Goal: Task Accomplishment & Management: Manage account settings

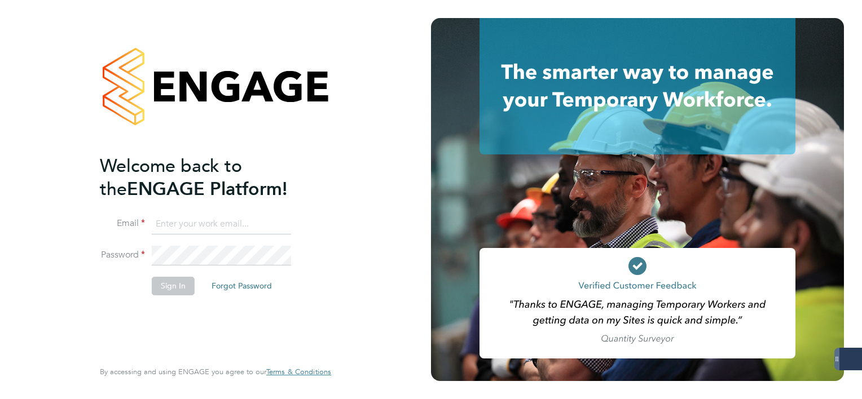
type input "mark.white@servicecare.org.uk"
click at [175, 283] on button "Sign In" at bounding box center [173, 286] width 43 height 18
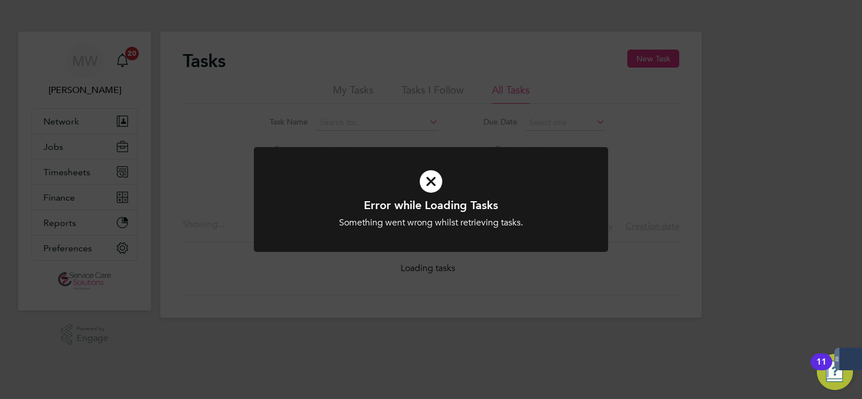
click at [102, 168] on div "Error while Loading Tasks Something went wrong whilst retrieving tasks. Cancel …" at bounding box center [431, 199] width 862 height 399
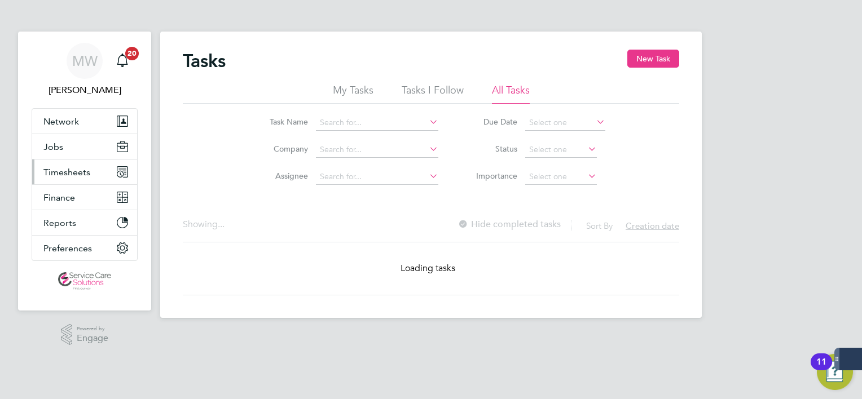
click at [83, 176] on span "Timesheets" at bounding box center [66, 172] width 47 height 11
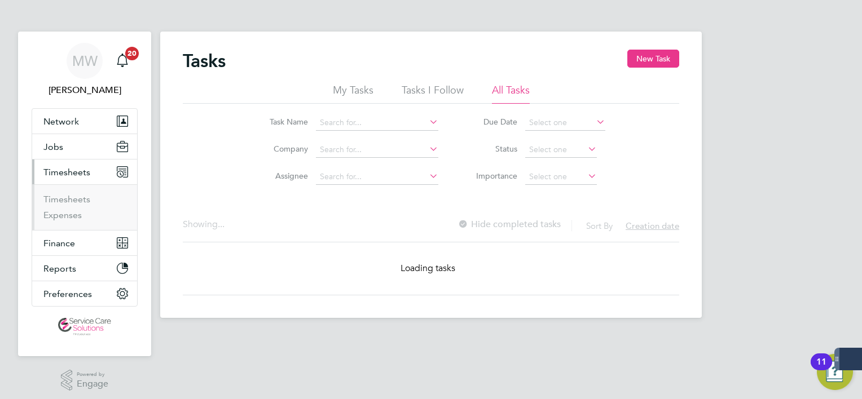
click at [83, 192] on ul "Timesheets Expenses" at bounding box center [84, 207] width 105 height 46
click at [83, 195] on link "Timesheets" at bounding box center [66, 199] width 47 height 11
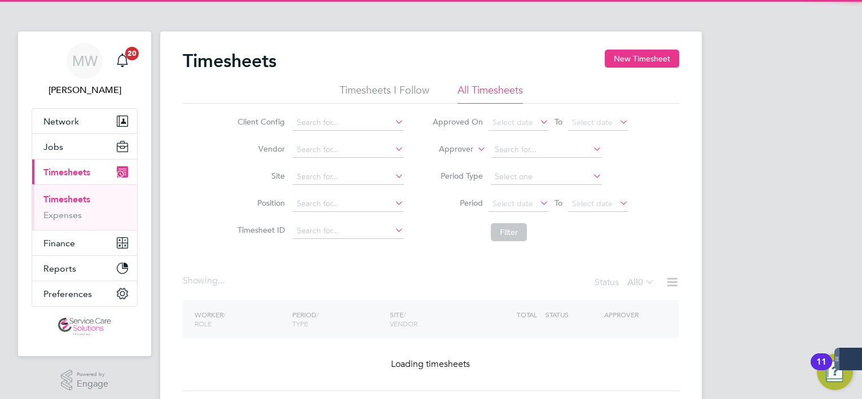
click at [452, 153] on label "Approver" at bounding box center [447, 149] width 51 height 11
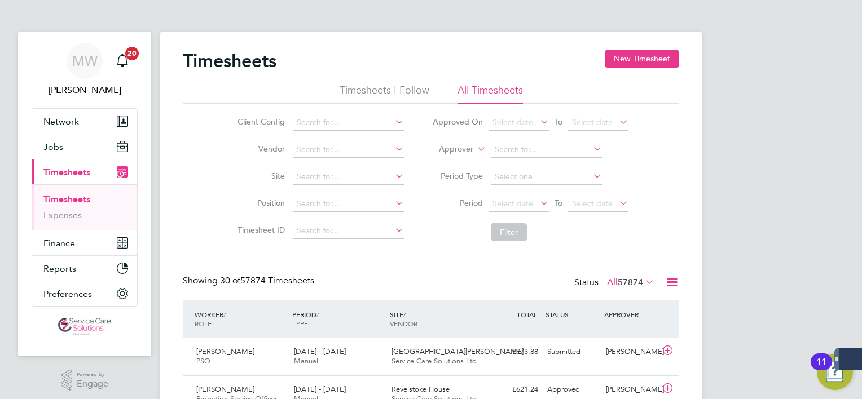
click at [452, 151] on label "Approver" at bounding box center [447, 149] width 51 height 11
click at [453, 160] on li "Worker" at bounding box center [445, 162] width 55 height 15
click at [521, 149] on input at bounding box center [546, 150] width 111 height 16
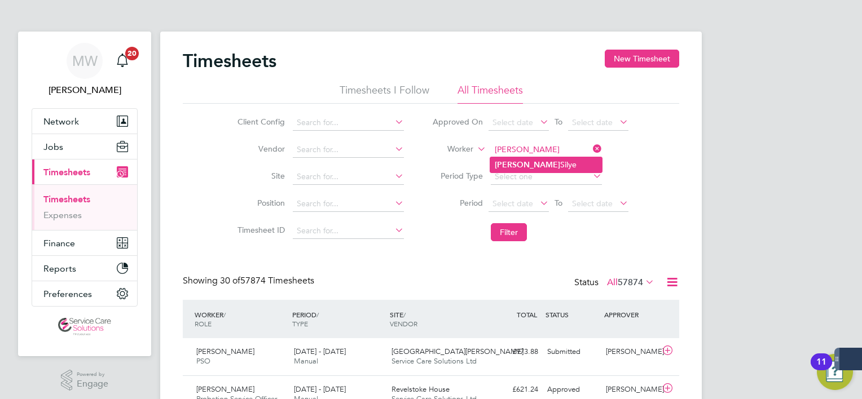
click at [551, 162] on li "Mariann Silye" at bounding box center [546, 164] width 112 height 15
type input "Mariann Silye"
click at [518, 226] on button "Filter" at bounding box center [509, 232] width 36 height 18
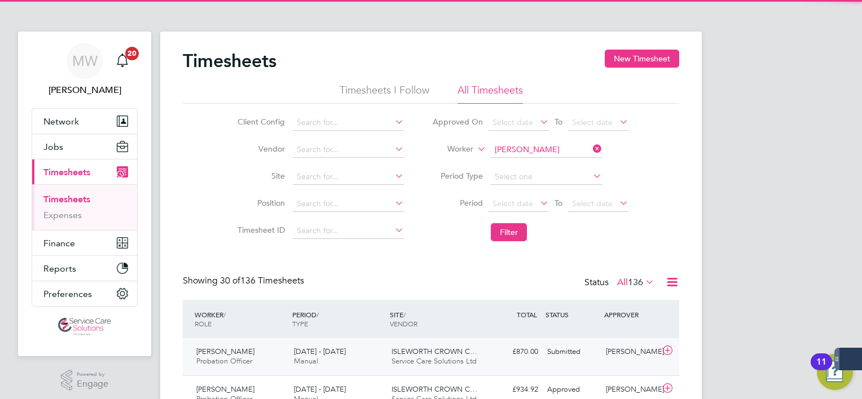
click at [488, 358] on div "£870.00 Submitted" at bounding box center [513, 352] width 59 height 19
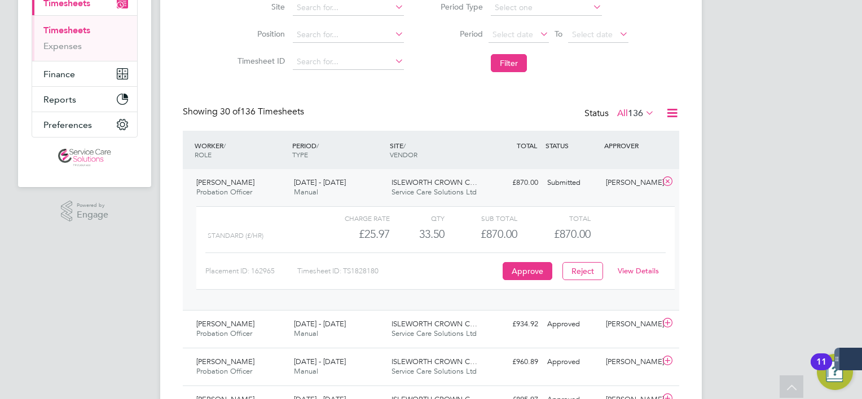
click at [632, 274] on link "View Details" at bounding box center [637, 271] width 41 height 10
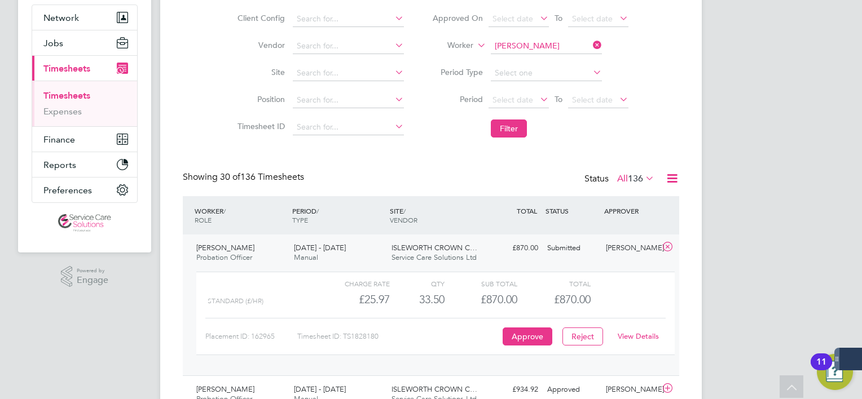
scroll to position [56, 0]
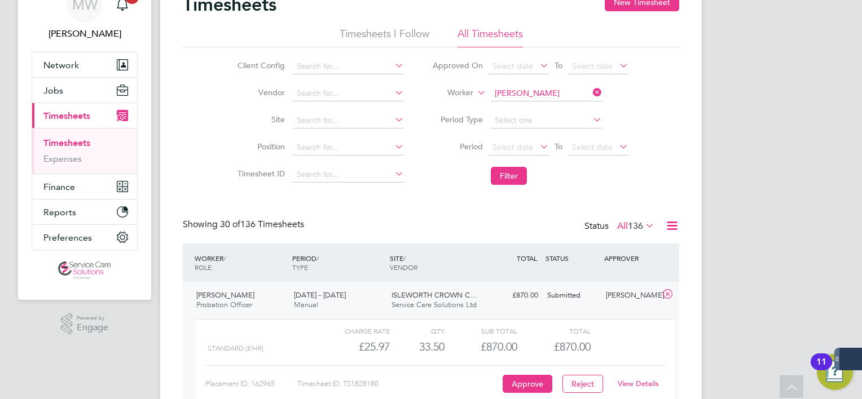
click at [590, 87] on icon at bounding box center [590, 93] width 0 height 16
click at [526, 88] on input at bounding box center [546, 94] width 111 height 16
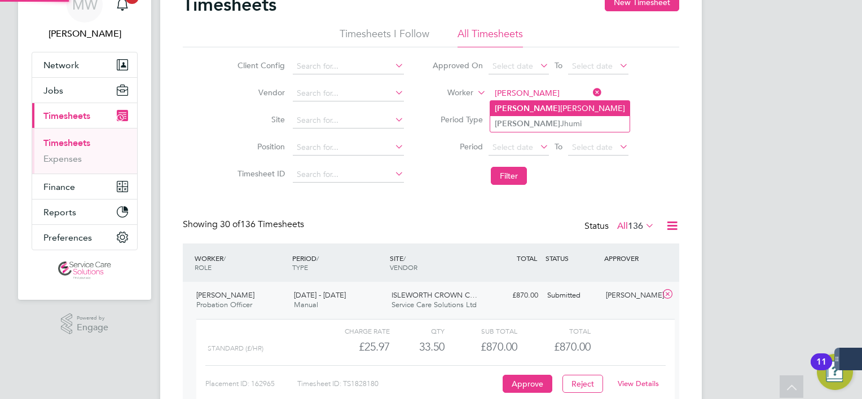
click at [529, 104] on li "Sabrina Peterson" at bounding box center [559, 108] width 139 height 15
type input "[PERSON_NAME]"
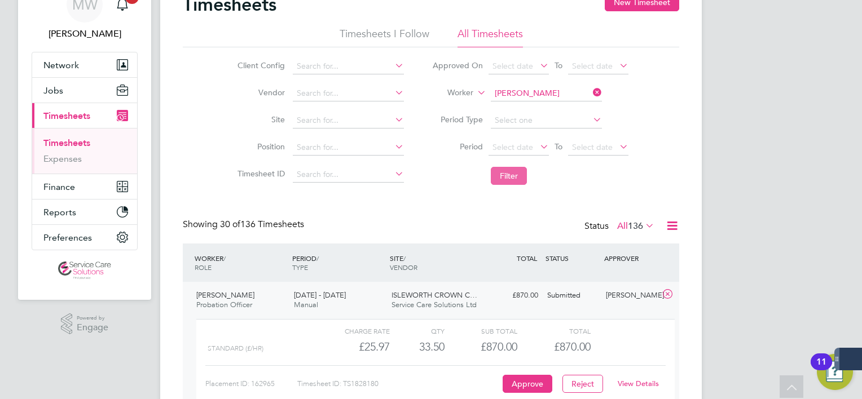
click at [507, 167] on button "Filter" at bounding box center [509, 176] width 36 height 18
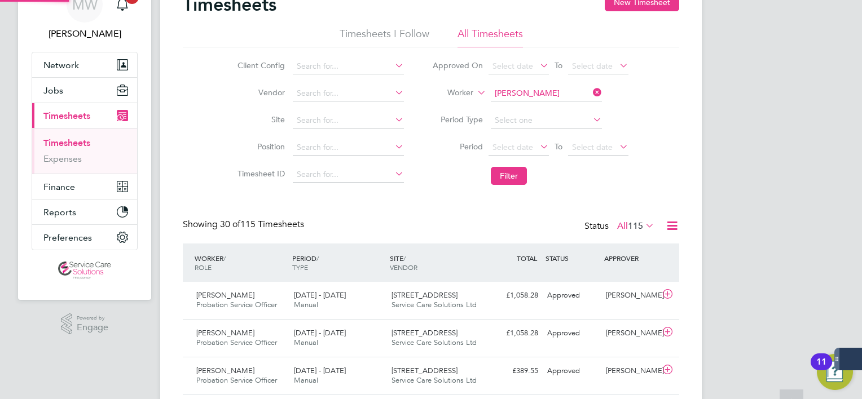
scroll to position [5, 6]
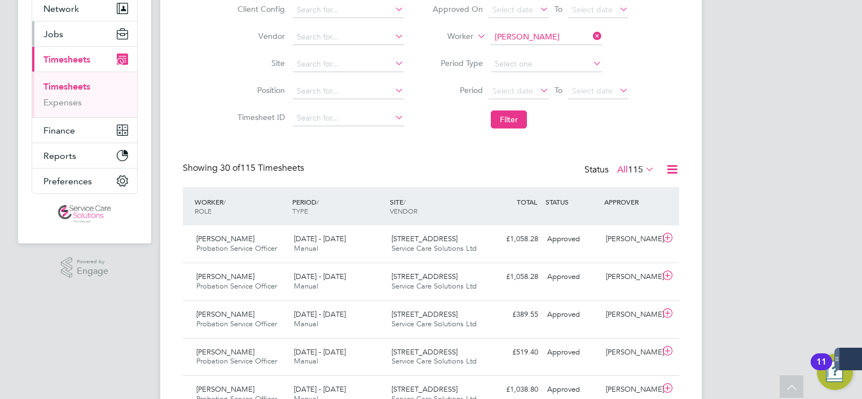
click at [74, 36] on button "Jobs" at bounding box center [84, 33] width 105 height 25
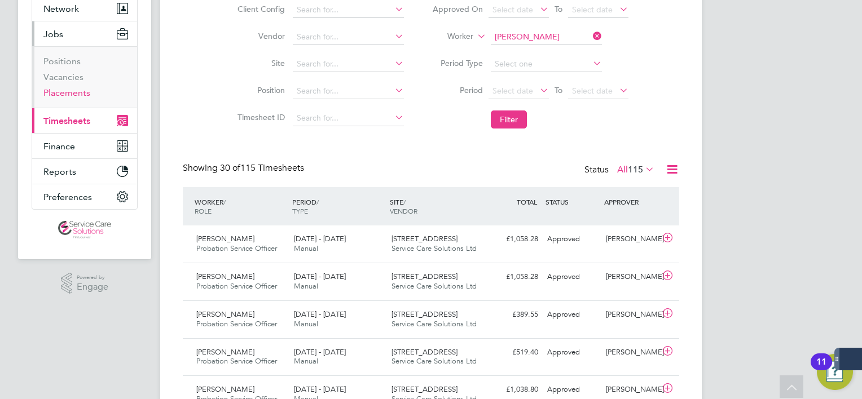
click at [82, 95] on link "Placements" at bounding box center [66, 92] width 47 height 11
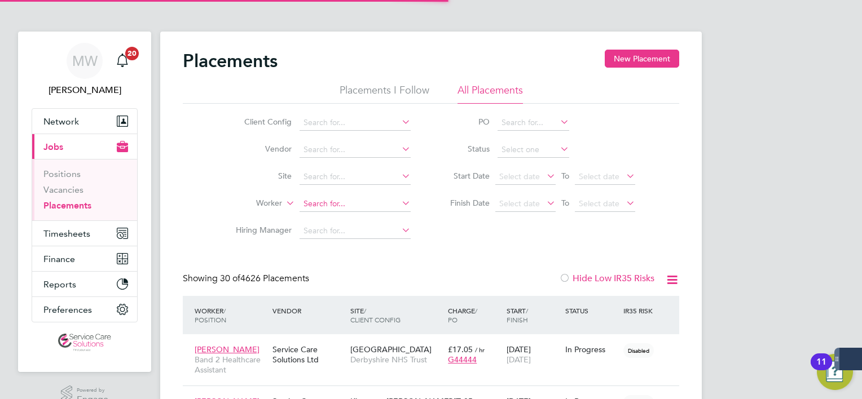
click at [315, 203] on input at bounding box center [354, 204] width 111 height 16
click at [329, 217] on b "Sabrina" at bounding box center [336, 219] width 65 height 10
type input "[PERSON_NAME]"
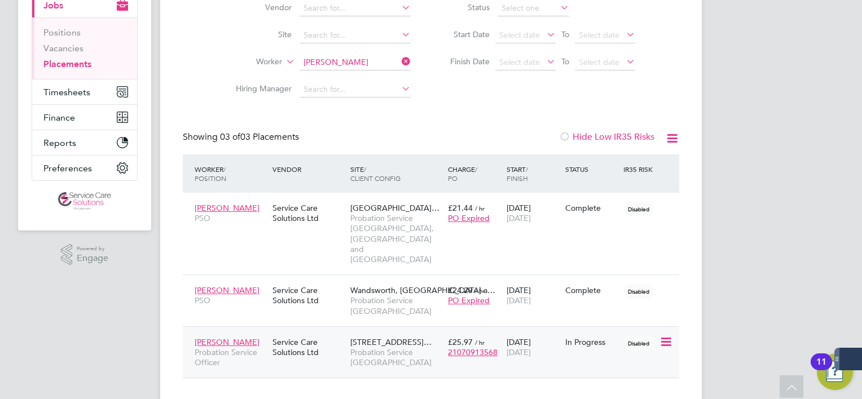
click at [335, 332] on div "Service Care Solutions Ltd" at bounding box center [309, 348] width 78 height 32
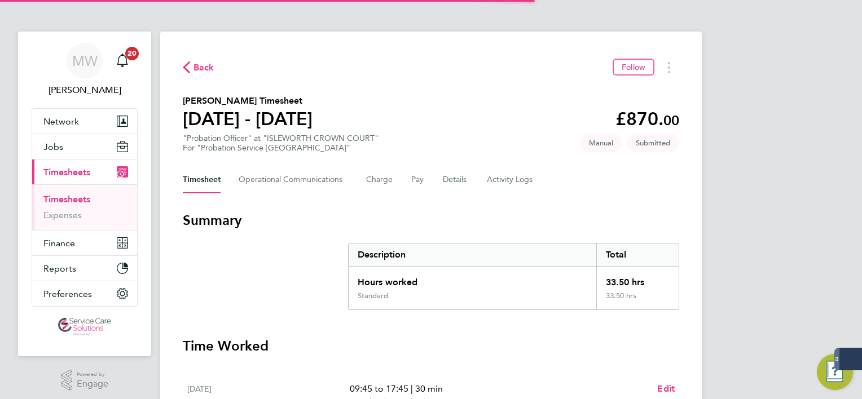
click at [476, 173] on div "Timesheet Operational Communications Charge Pay Details Activity Logs" at bounding box center [431, 179] width 496 height 27
click at [458, 182] on button "Details" at bounding box center [456, 179] width 26 height 27
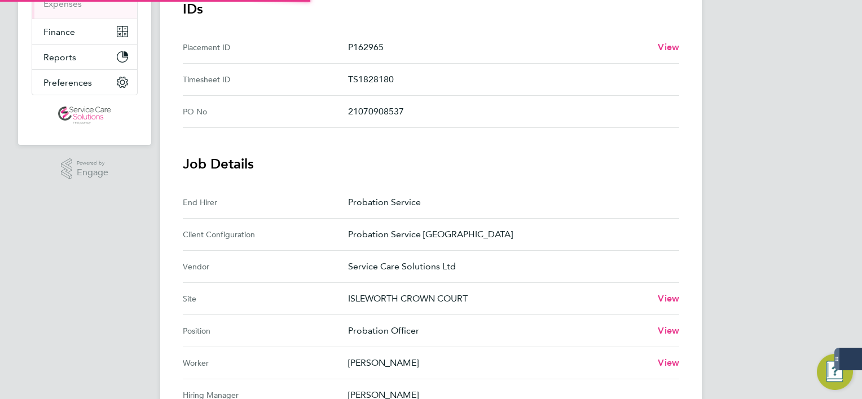
scroll to position [395, 0]
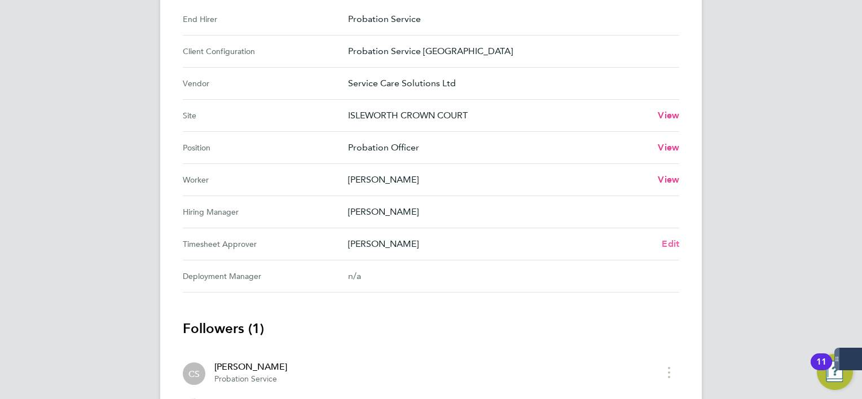
click at [669, 241] on span "Edit" at bounding box center [669, 244] width 17 height 11
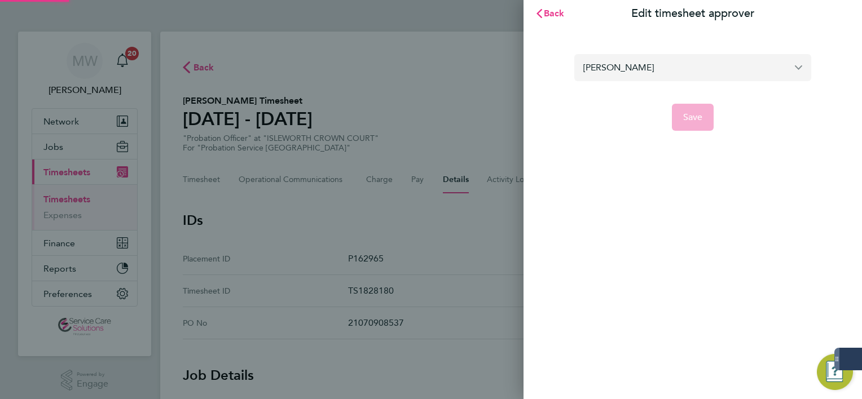
click at [601, 61] on input "Claire Spanner" at bounding box center [692, 67] width 237 height 27
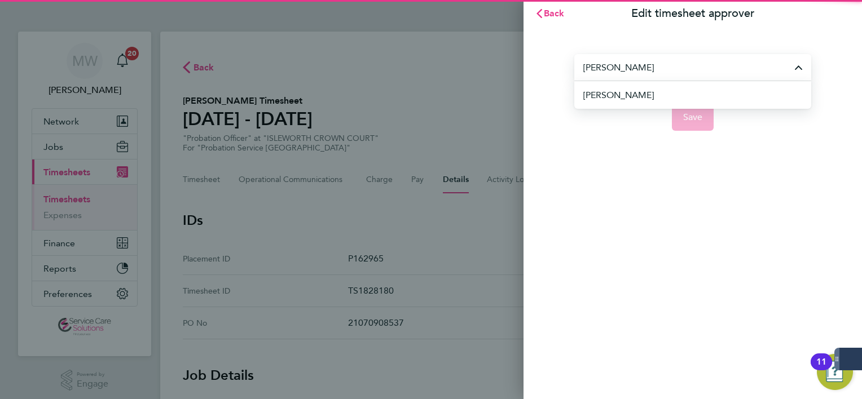
click at [646, 97] on span "Richard Keeling" at bounding box center [618, 96] width 70 height 14
type input "Richard Keeling"
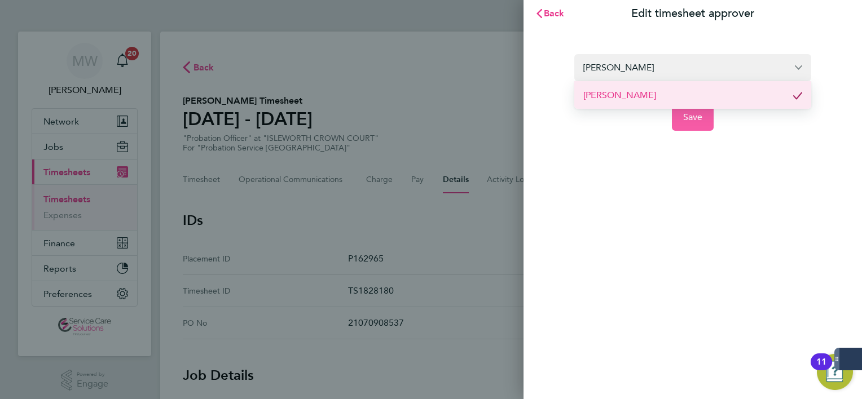
click at [684, 118] on span "Save" at bounding box center [693, 117] width 20 height 11
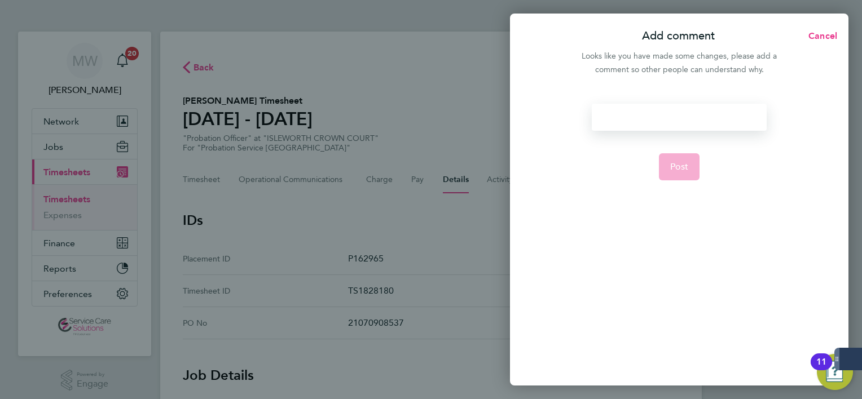
click at [646, 120] on div at bounding box center [679, 117] width 174 height 27
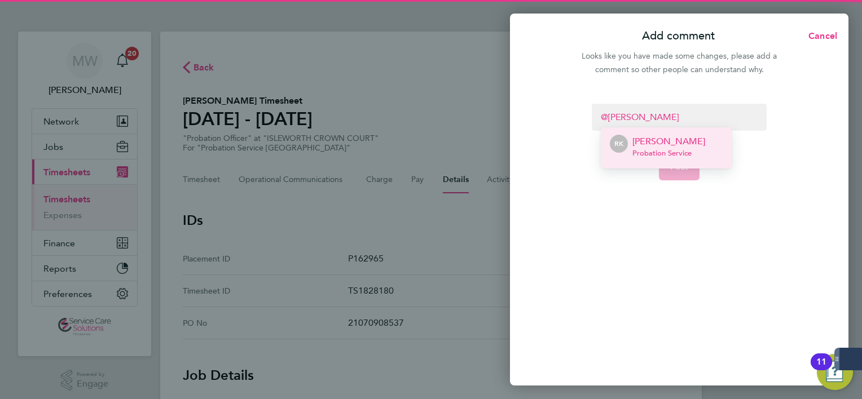
click at [666, 156] on span "Probation Service" at bounding box center [668, 153] width 73 height 9
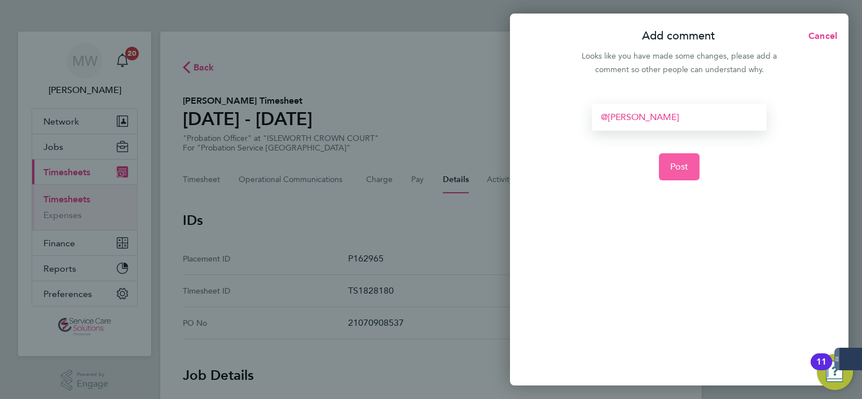
click at [688, 176] on button "Post" at bounding box center [679, 166] width 41 height 27
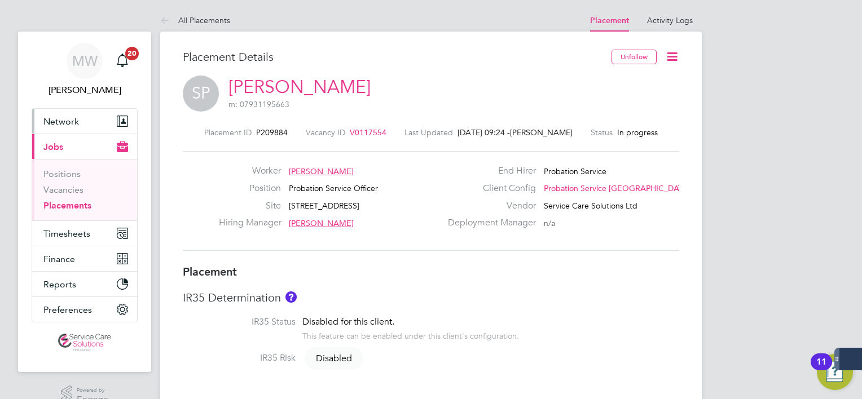
click at [79, 120] on button "Network" at bounding box center [84, 121] width 105 height 25
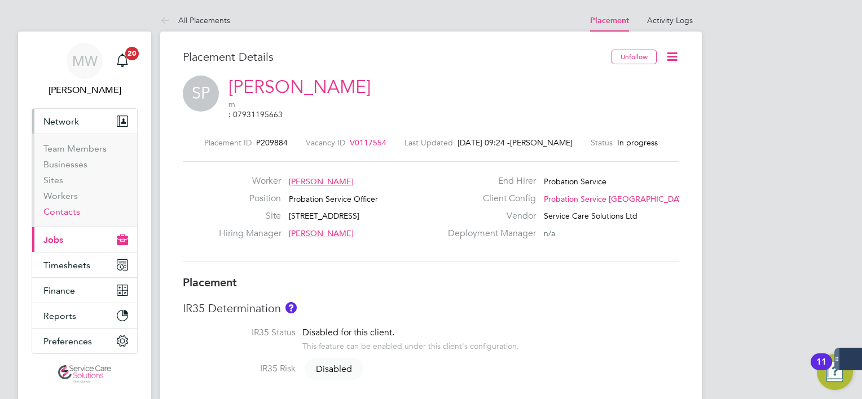
click at [59, 213] on link "Contacts" at bounding box center [61, 211] width 37 height 11
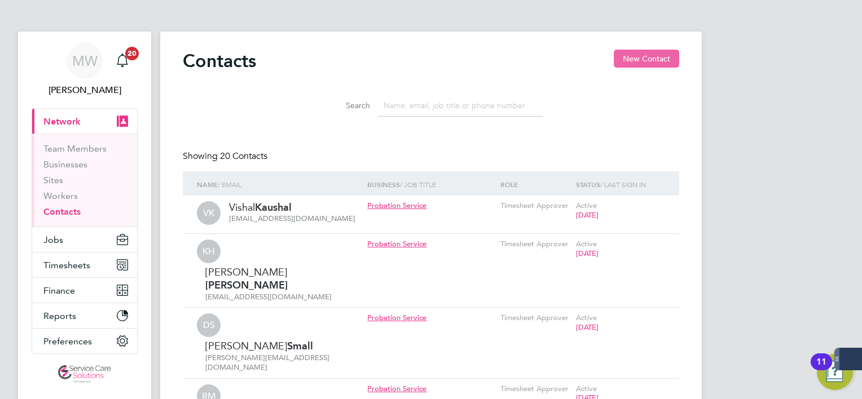
click at [628, 56] on button "New Contact" at bounding box center [646, 59] width 65 height 18
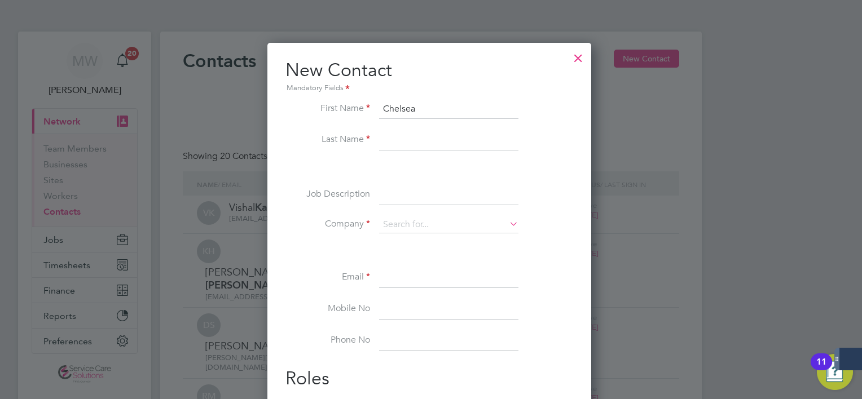
type input "Chelsea"
click at [429, 149] on input at bounding box center [448, 140] width 139 height 20
type input "[PERSON_NAME]"
click at [429, 219] on input at bounding box center [448, 225] width 139 height 17
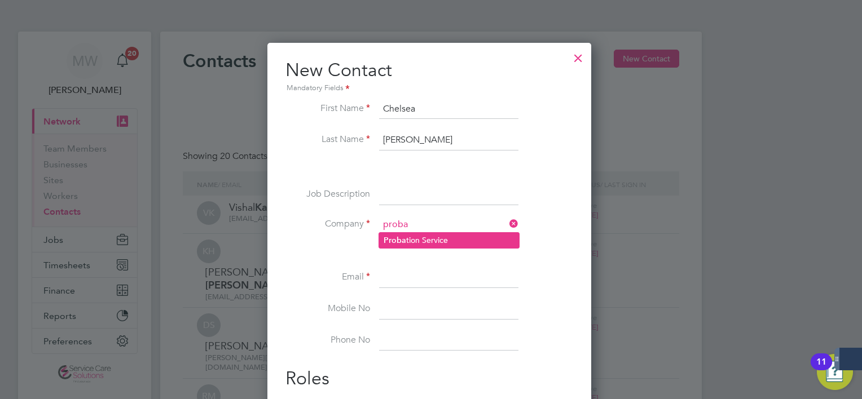
click at [426, 246] on li "Proba tion Service" at bounding box center [449, 240] width 140 height 15
type input "Probation Service"
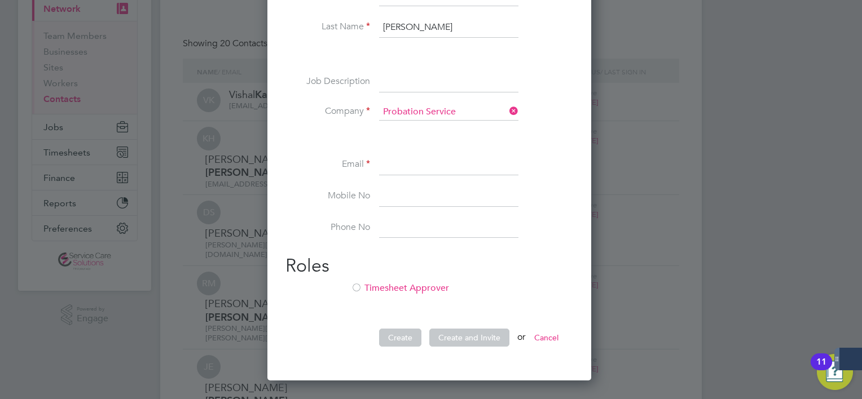
click at [396, 295] on li "Timesheet Approver" at bounding box center [429, 294] width 288 height 23
drag, startPoint x: 397, startPoint y: 158, endPoint x: 358, endPoint y: 178, distance: 44.1
click at [397, 158] on input at bounding box center [448, 165] width 139 height 20
click at [417, 173] on input at bounding box center [448, 165] width 139 height 20
paste input "[EMAIL_ADDRESS][PERSON_NAME][DOMAIN_NAME]"
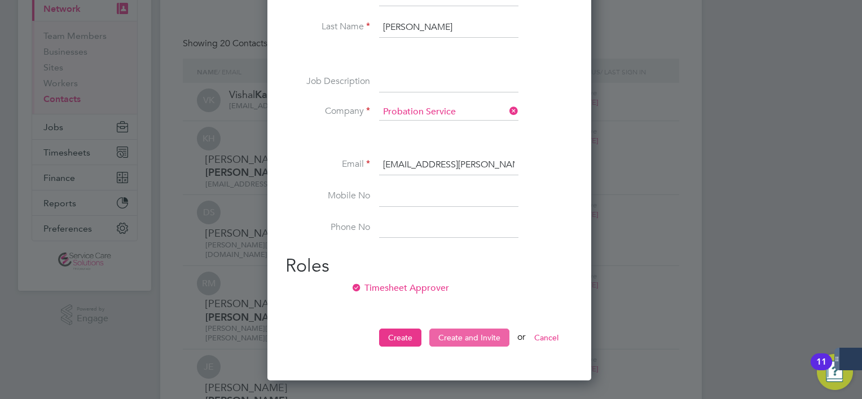
type input "[EMAIL_ADDRESS][PERSON_NAME][DOMAIN_NAME]"
click at [482, 340] on button "Create and Invite" at bounding box center [469, 338] width 80 height 18
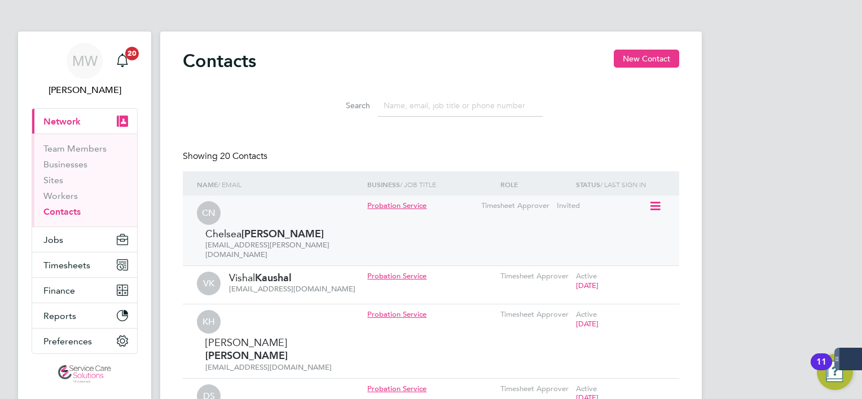
click at [650, 203] on div "CN Chelsea Nolan chelsea.nolan@justice.gov.uk Probation Service Timesheet Appro…" at bounding box center [431, 231] width 496 height 70
click at [654, 205] on icon at bounding box center [653, 207] width 11 height 14
click at [600, 255] on li "Invite contact to platform" at bounding box center [605, 254] width 107 height 16
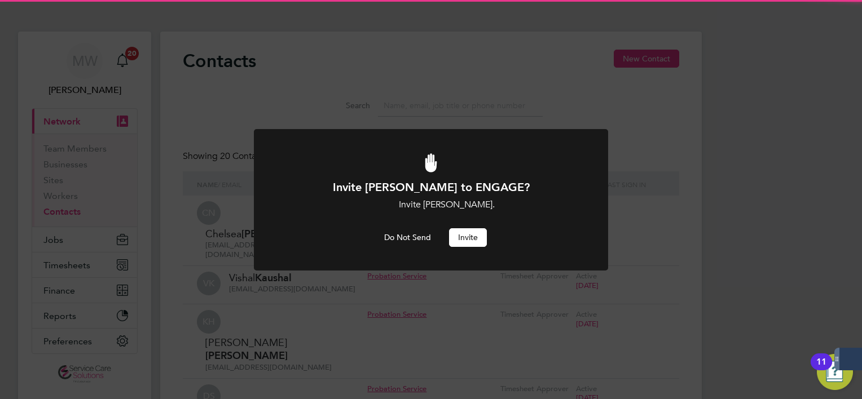
click at [460, 237] on button "Invite" at bounding box center [468, 237] width 38 height 18
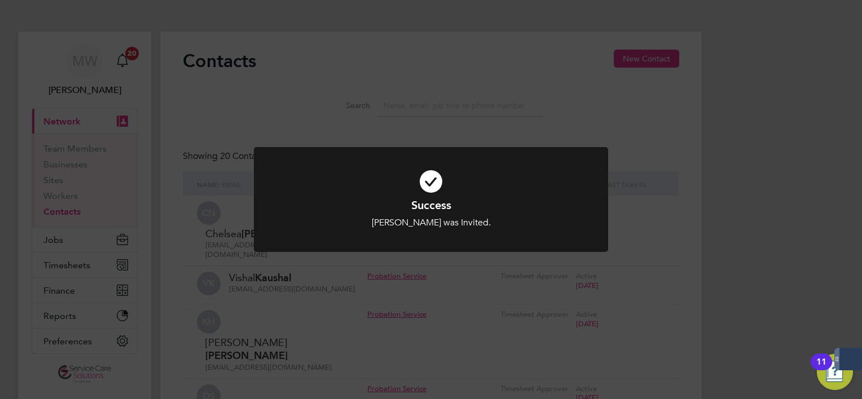
click at [293, 80] on div "Success Chelsea Nolan was Invited. Cancel Okay" at bounding box center [431, 199] width 862 height 399
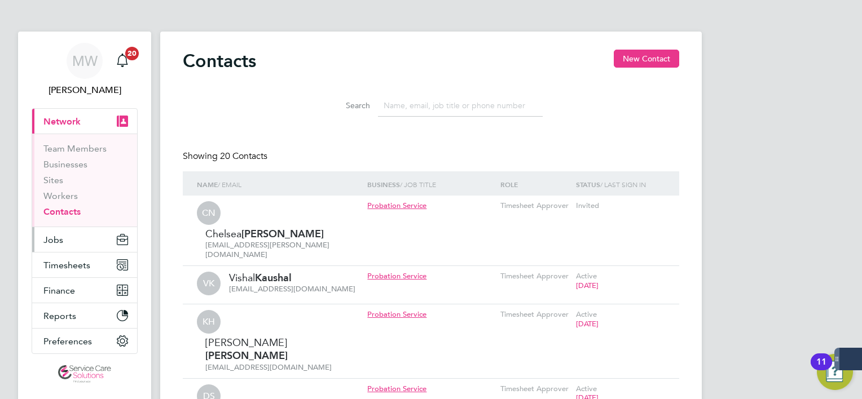
click at [70, 232] on button "Jobs" at bounding box center [84, 239] width 105 height 25
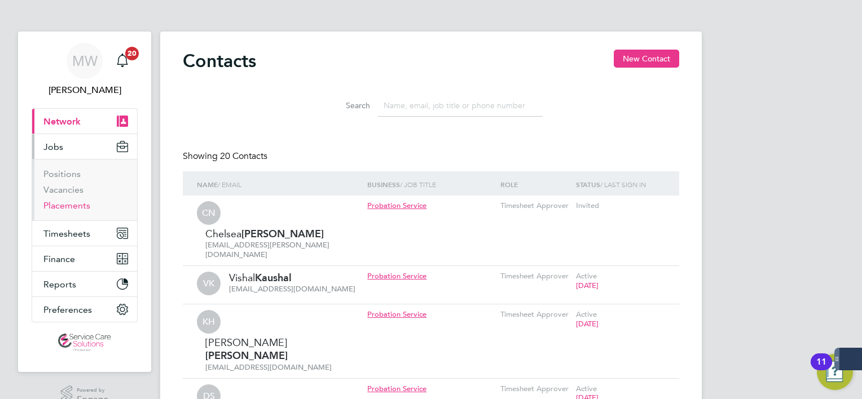
click at [80, 202] on link "Placements" at bounding box center [66, 205] width 47 height 11
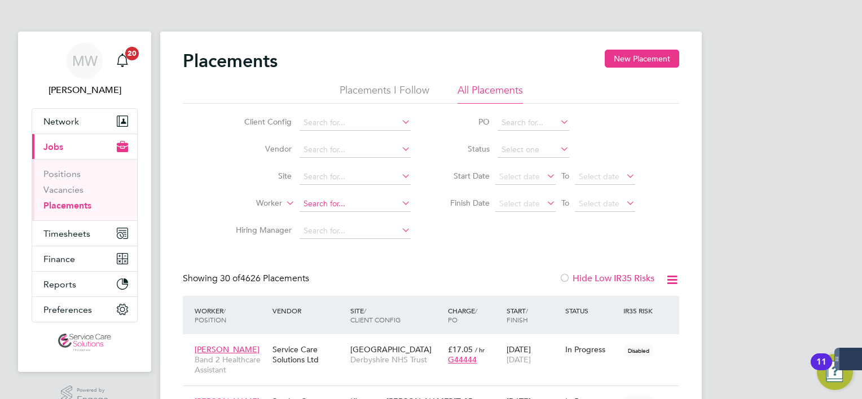
click at [323, 205] on input at bounding box center [354, 204] width 111 height 16
click at [341, 217] on li "Sabrina Peterson" at bounding box center [368, 218] width 139 height 15
type input "[PERSON_NAME]"
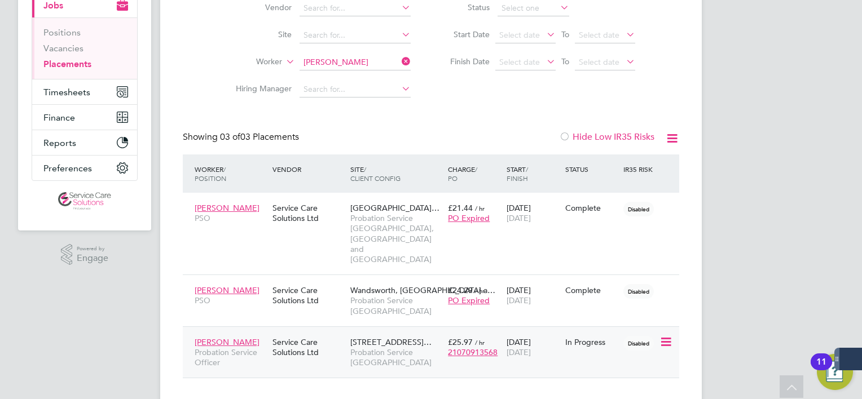
click at [374, 347] on span "Probation Service [GEOGRAPHIC_DATA]" at bounding box center [396, 357] width 92 height 20
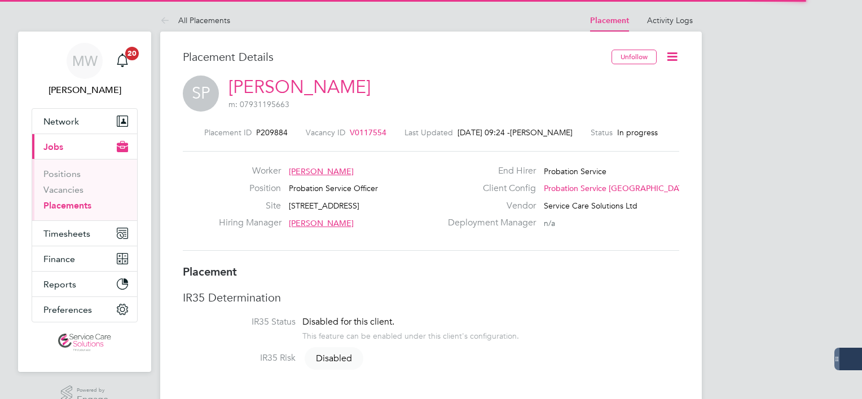
click at [673, 56] on icon at bounding box center [672, 57] width 14 height 14
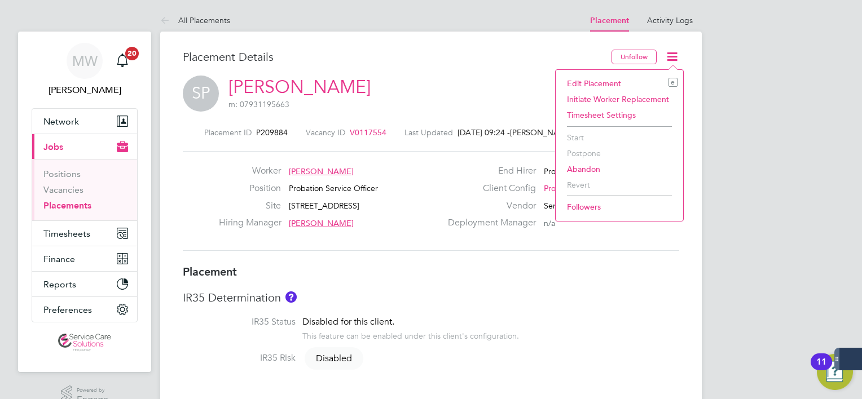
click at [621, 83] on li "Edit Placement e" at bounding box center [619, 84] width 116 height 16
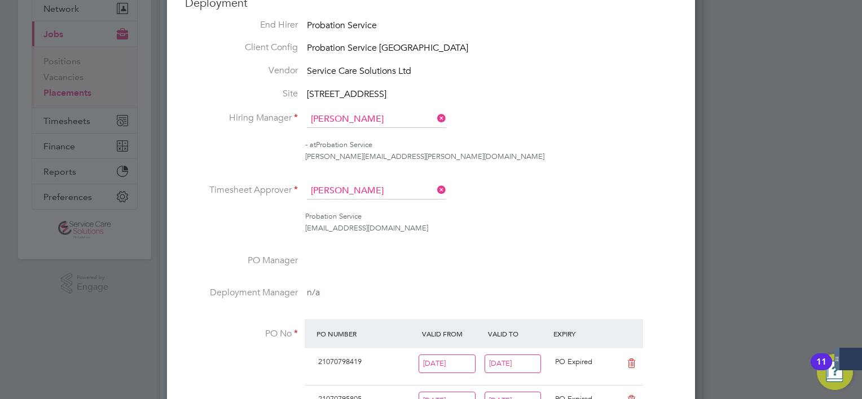
click at [435, 188] on icon at bounding box center [435, 190] width 0 height 16
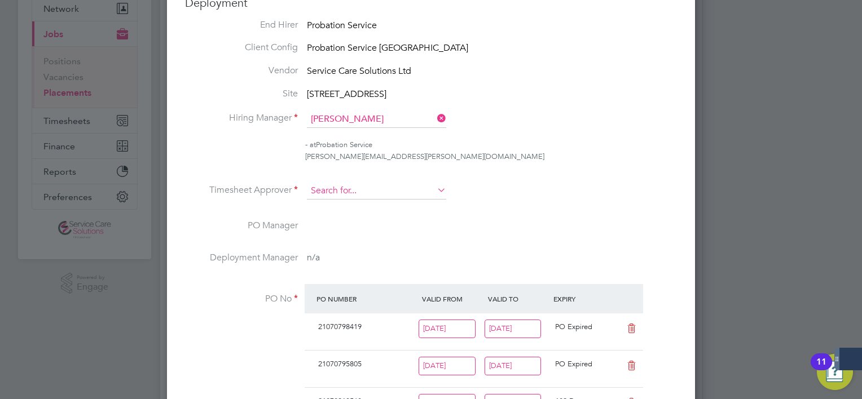
click at [397, 186] on input at bounding box center [376, 191] width 139 height 17
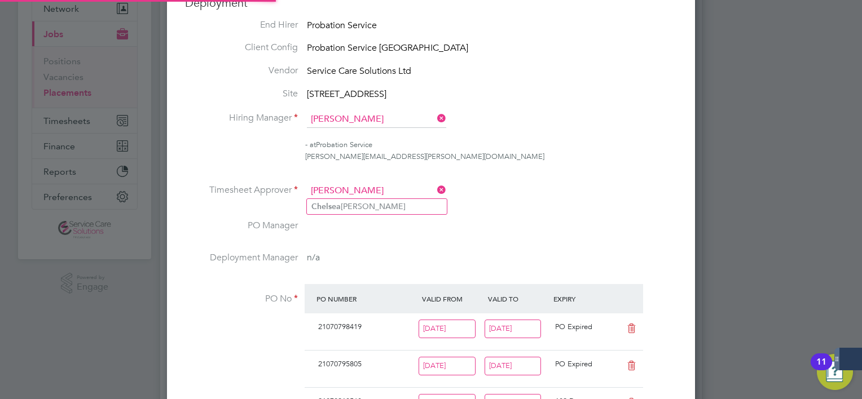
click at [394, 192] on input "[PERSON_NAME]" at bounding box center [376, 191] width 139 height 17
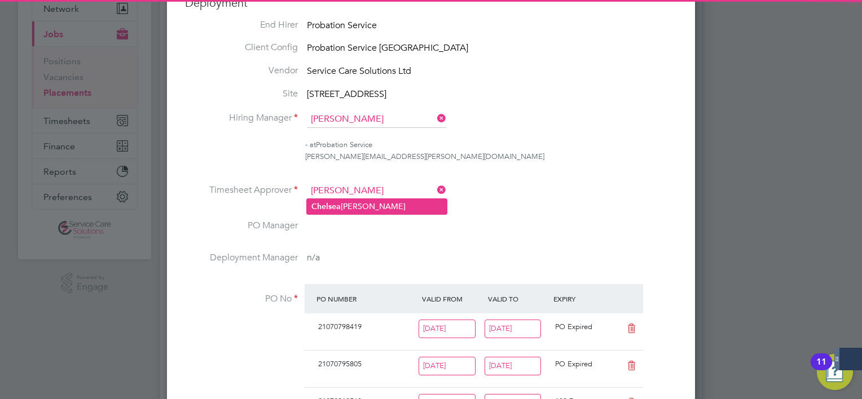
click at [381, 208] on li "[PERSON_NAME]" at bounding box center [377, 206] width 140 height 15
type input "[PERSON_NAME]"
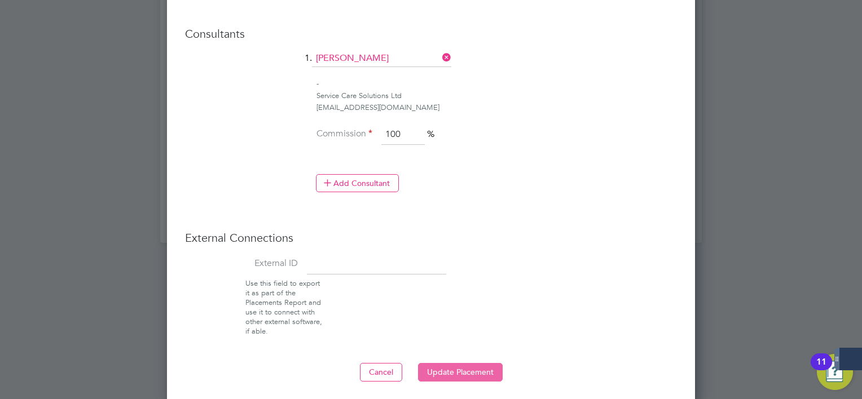
click at [464, 368] on button "Update Placement" at bounding box center [460, 372] width 85 height 18
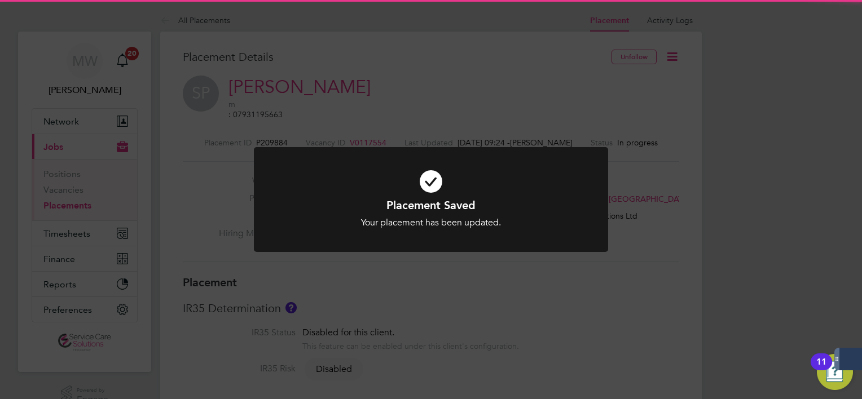
click at [525, 265] on div "Placement Saved Your placement has been updated. Cancel Okay" at bounding box center [431, 206] width 354 height 119
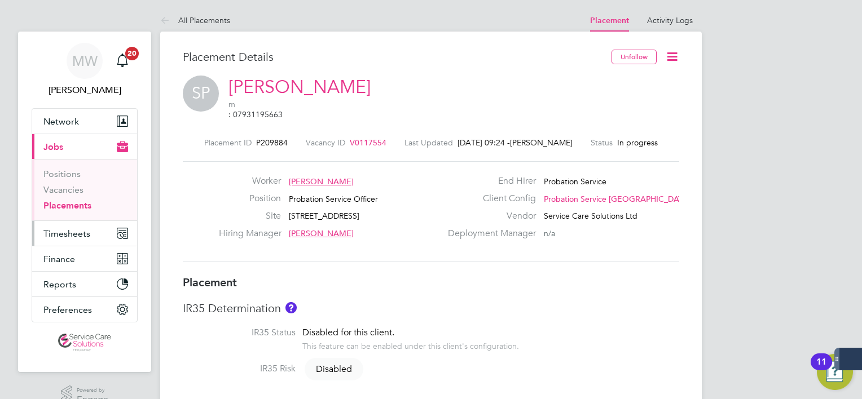
click at [74, 230] on span "Timesheets" at bounding box center [66, 233] width 47 height 11
